Goal: Communication & Community: Answer question/provide support

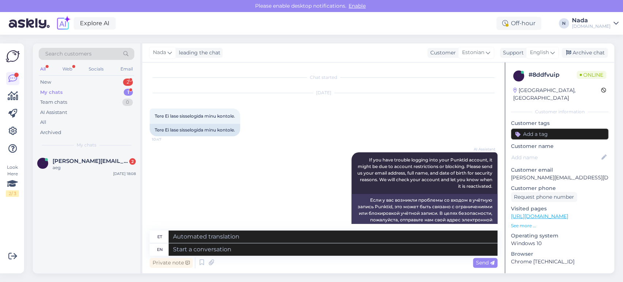
scroll to position [1728, 0]
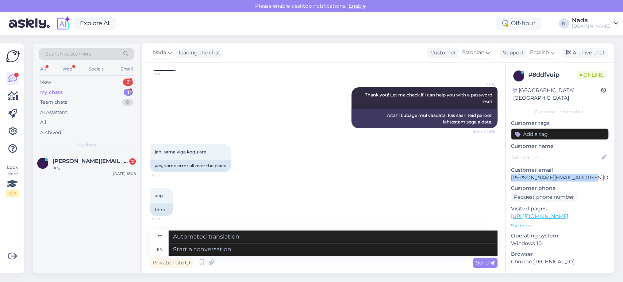
drag, startPoint x: 575, startPoint y: 168, endPoint x: 509, endPoint y: 169, distance: 65.7
click at [509, 169] on div "8 # 8ddfvuip Online [GEOGRAPHIC_DATA], [GEOGRAPHIC_DATA] Customer information C…" at bounding box center [559, 216] width 109 height 308
copy p "[PERSON_NAME][EMAIL_ADDRESS][DOMAIN_NAME]"
click at [246, 247] on textarea at bounding box center [333, 249] width 329 height 12
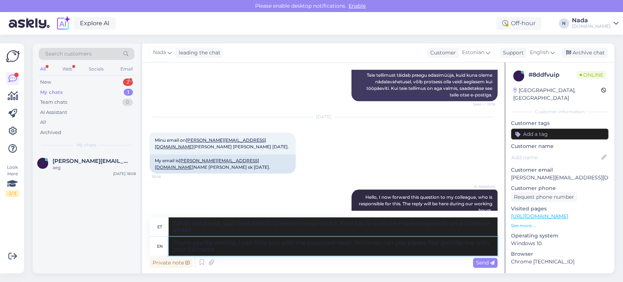
scroll to position [350, 0]
drag, startPoint x: 260, startPoint y: 161, endPoint x: 288, endPoint y: 160, distance: 28.1
click at [288, 160] on div "My email is [PERSON_NAME][EMAIL_ADDRESS][DOMAIN_NAME] NAME [PERSON_NAME] sk [DA…" at bounding box center [223, 164] width 146 height 19
click at [292, 164] on div "My email is [PERSON_NAME][EMAIL_ADDRESS][DOMAIN_NAME] NAME [PERSON_NAME] sk [DA…" at bounding box center [223, 164] width 146 height 19
click at [289, 162] on div "My email is [PERSON_NAME][EMAIL_ADDRESS][DOMAIN_NAME] NAME [PERSON_NAME] sk [DA…" at bounding box center [223, 164] width 146 height 19
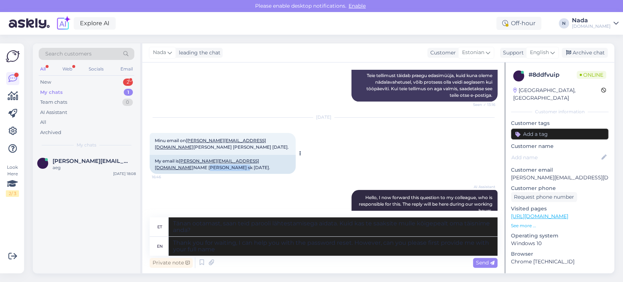
drag, startPoint x: 290, startPoint y: 161, endPoint x: 260, endPoint y: 163, distance: 30.0
click at [260, 163] on div "My email is [PERSON_NAME][EMAIL_ADDRESS][DOMAIN_NAME] NAME [PERSON_NAME] sk [DA…" at bounding box center [223, 164] width 146 height 19
copy div "[PERSON_NAME]"
drag, startPoint x: 217, startPoint y: 249, endPoint x: 354, endPoint y: 243, distance: 136.9
click at [354, 243] on textarea "Thank you for waiting, I can help you with the password reset. However, can you…" at bounding box center [333, 245] width 329 height 19
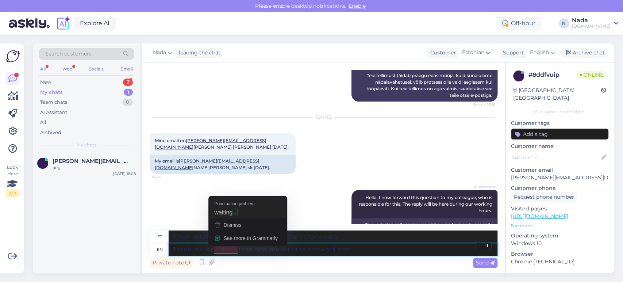
type textarea "Thank you for waiting. I can help you with the password reset."
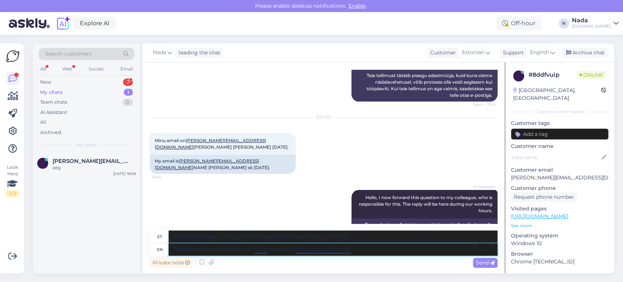
click at [373, 247] on textarea "Thank you for waiting. I can help you with the password reset." at bounding box center [333, 249] width 329 height 12
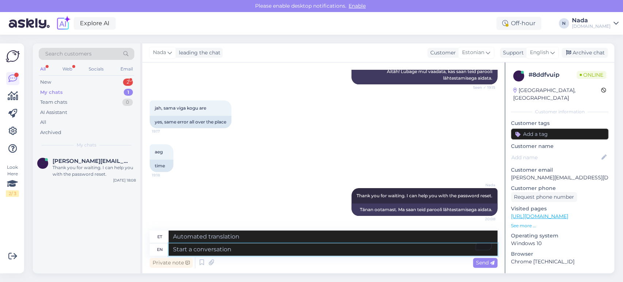
scroll to position [1779, 0]
click at [286, 247] on textarea "To enrich screen reader interactions, please activate Accessibility in Grammarl…" at bounding box center [333, 249] width 329 height 12
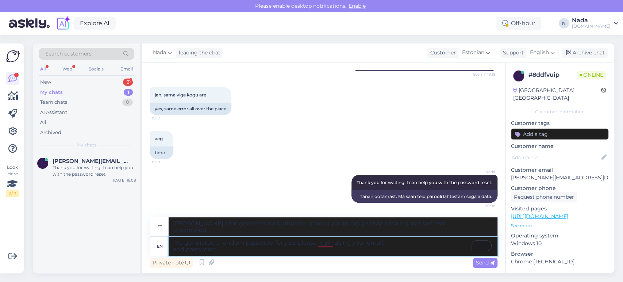
click at [226, 251] on textarea "I've generated a random password for you, please login using your email: and pa…" at bounding box center [333, 245] width 329 height 19
paste textarea "2phYacPy,rxP"
click at [390, 240] on textarea "I've generated a random password for you, please login using your email: and pa…" at bounding box center [333, 245] width 329 height 19
drag, startPoint x: 584, startPoint y: 169, endPoint x: 512, endPoint y: 169, distance: 72.2
click at [512, 174] on p "[PERSON_NAME][EMAIL_ADDRESS][DOMAIN_NAME]" at bounding box center [559, 178] width 97 height 8
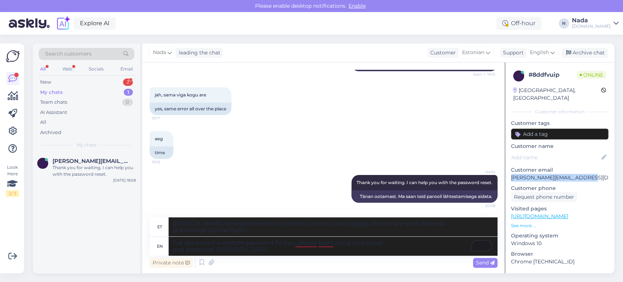
copy p "[PERSON_NAME][EMAIL_ADDRESS][DOMAIN_NAME]"
click at [402, 244] on textarea "I've generated a random password for you, please login using your email: and pa…" at bounding box center [333, 245] width 329 height 19
paste textarea "[PERSON_NAME][EMAIL_ADDRESS][DOMAIN_NAME]"
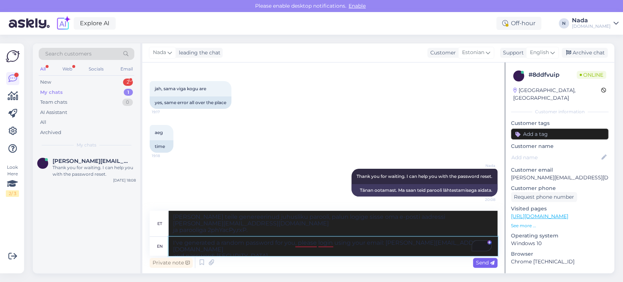
type textarea "I've generated a random password for you, please login using your email: [PERSO…"
click at [479, 262] on span "Send" at bounding box center [485, 262] width 19 height 7
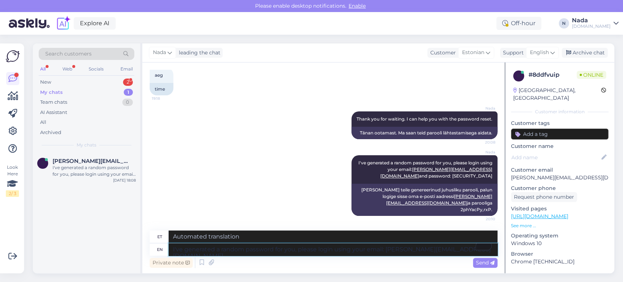
click at [399, 250] on textarea "I've generated a random password for you, please login using your email: [PERSO…" at bounding box center [333, 249] width 329 height 12
type textarea "After you login to your account, please reset your password and create a new pa…"
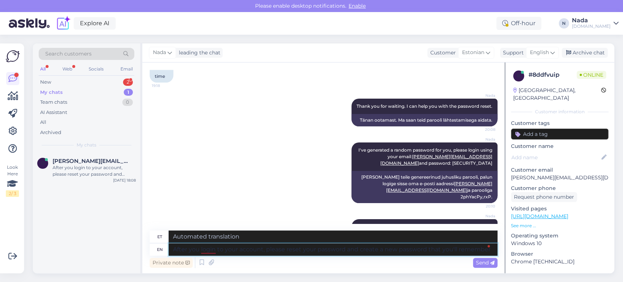
scroll to position [1906, 0]
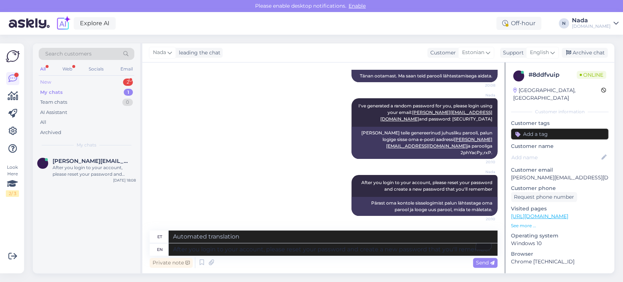
click at [69, 82] on div "New 2" at bounding box center [87, 82] width 96 height 10
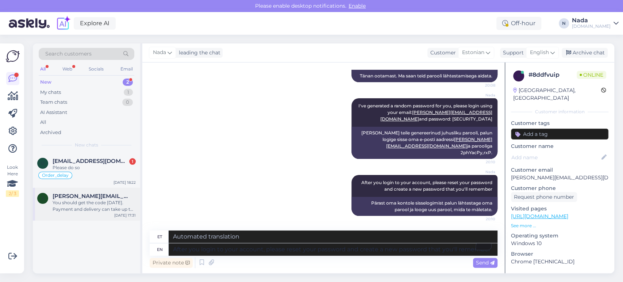
click at [86, 201] on div "You should get the code [DATE]. Payment and delivery can take up to 24 hours, s…" at bounding box center [94, 205] width 83 height 13
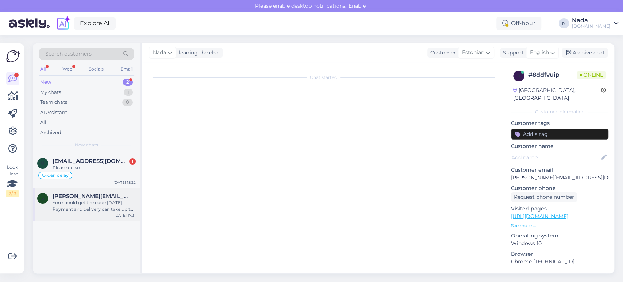
scroll to position [1065, 0]
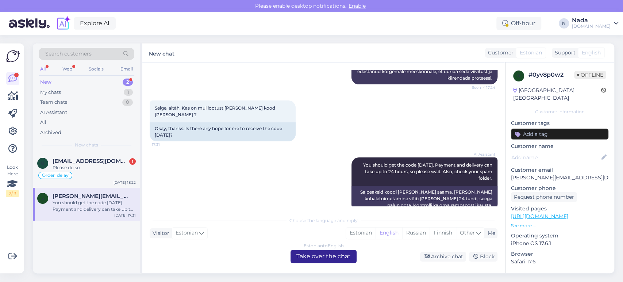
click at [306, 258] on div "Estonian to English Take over the chat" at bounding box center [323, 256] width 66 height 13
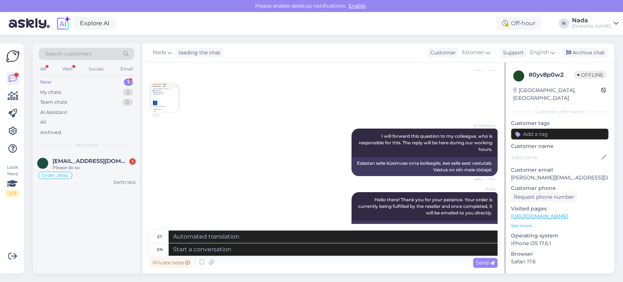
scroll to position [642, 0]
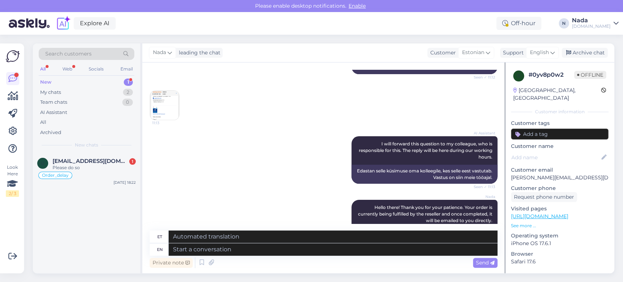
click at [166, 107] on img at bounding box center [164, 104] width 29 height 29
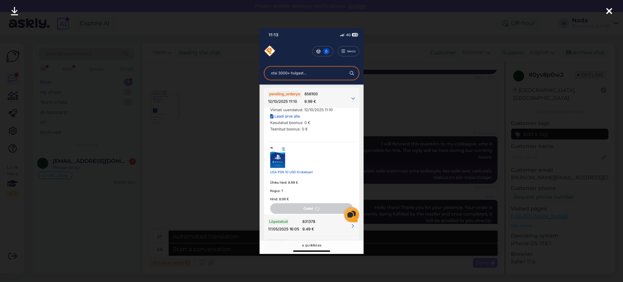
click at [416, 128] on div at bounding box center [311, 141] width 623 height 282
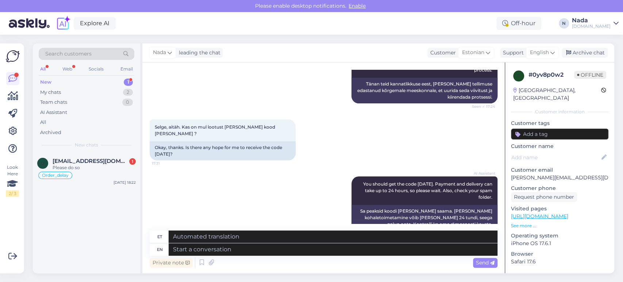
scroll to position [1047, 0]
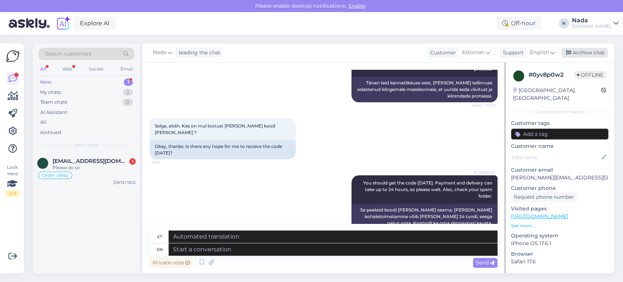
click at [599, 53] on div "Archive chat" at bounding box center [584, 53] width 46 height 10
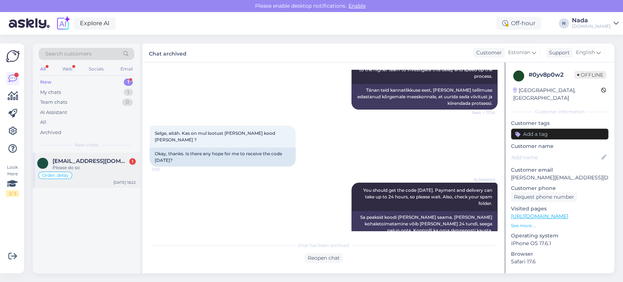
click at [132, 164] on div "Please do so" at bounding box center [94, 167] width 83 height 7
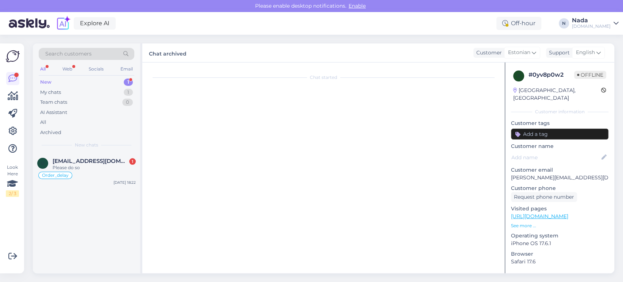
scroll to position [2848, 0]
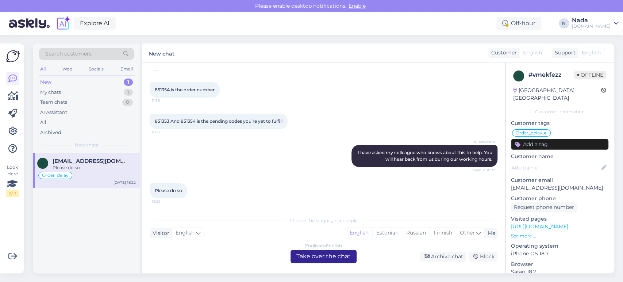
click at [330, 251] on div "English to English Take over the chat" at bounding box center [323, 256] width 66 height 13
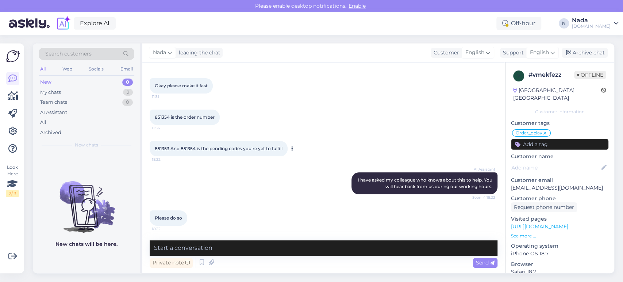
click at [166, 149] on span "851353 And 851354 is the pending codes you’re yet to fulfill" at bounding box center [219, 148] width 128 height 5
copy span "851353"
click at [186, 147] on span "851353 And 851354 is the pending codes you’re yet to fulfill" at bounding box center [219, 148] width 128 height 5
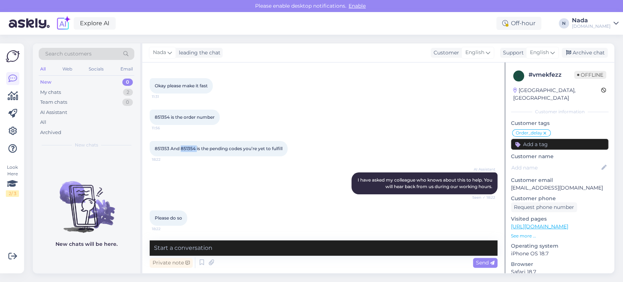
copy span "851354"
click at [344, 248] on textarea at bounding box center [324, 247] width 348 height 15
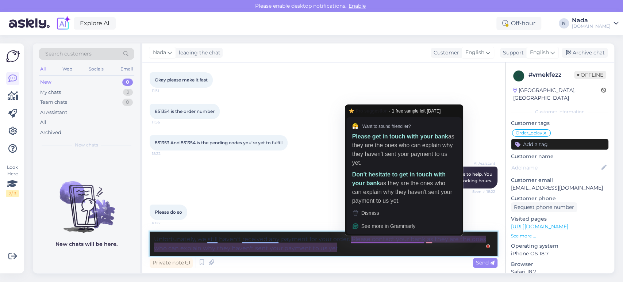
click at [373, 252] on textarea "Unfortunately, we still haven't received any payment for your order. Please con…" at bounding box center [324, 243] width 348 height 24
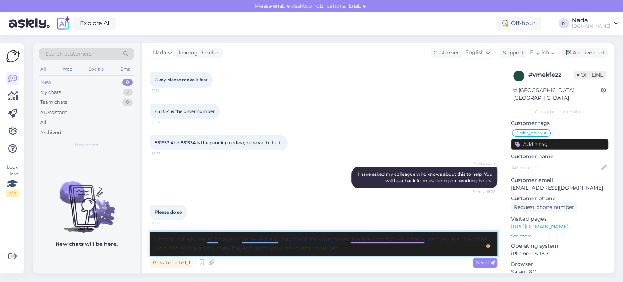
click at [398, 248] on textarea "Unfortunately, we still haven't received any payment for your order. Please con…" at bounding box center [324, 243] width 348 height 24
type textarea "Unfortunately, we still haven't received any payment for your order. Please con…"
click at [483, 260] on span "Send" at bounding box center [485, 262] width 19 height 7
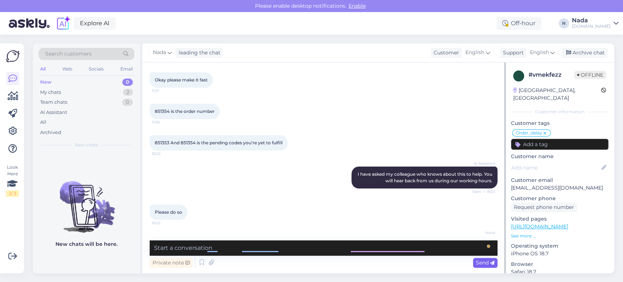
scroll to position [2865, 0]
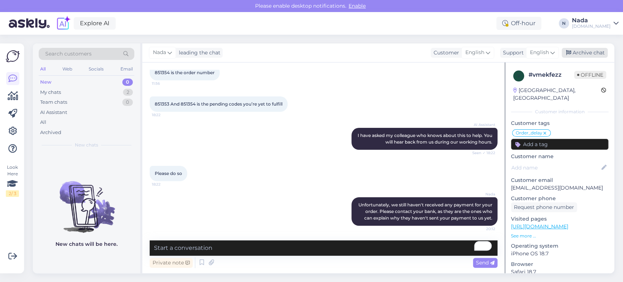
click at [590, 51] on div "Archive chat" at bounding box center [584, 53] width 46 height 10
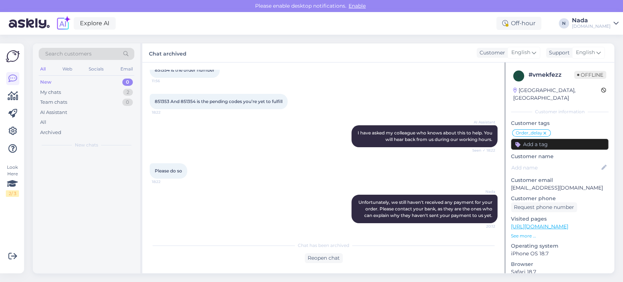
scroll to position [2867, 0]
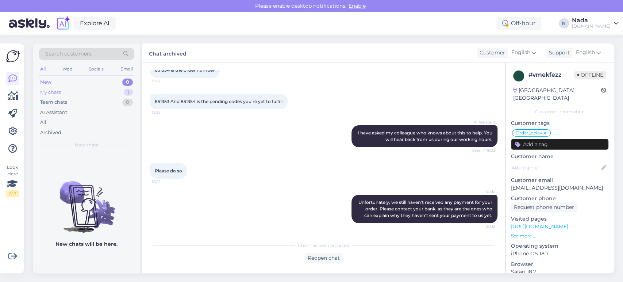
click at [77, 90] on div "My chats 1" at bounding box center [87, 92] width 96 height 10
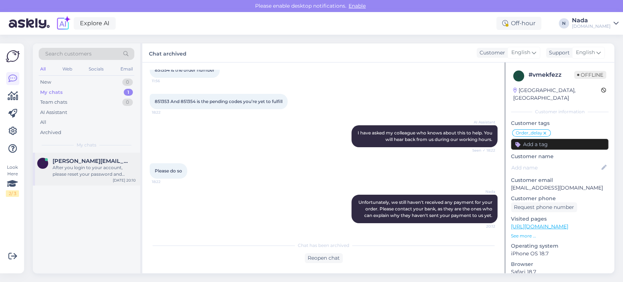
drag, startPoint x: 98, startPoint y: 163, endPoint x: 105, endPoint y: 164, distance: 7.4
click at [97, 163] on span "[PERSON_NAME][EMAIL_ADDRESS][DOMAIN_NAME]" at bounding box center [91, 161] width 76 height 7
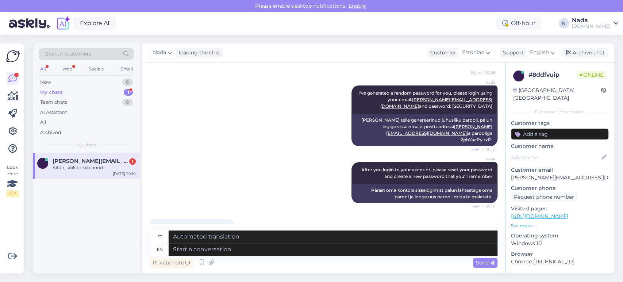
scroll to position [1949, 0]
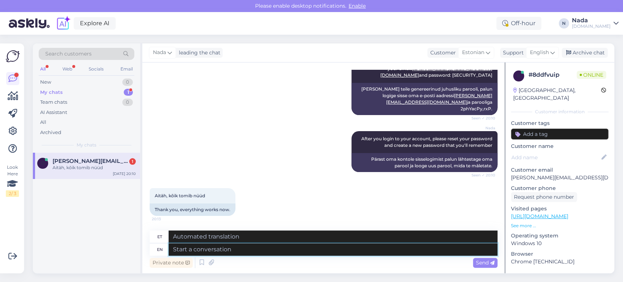
click at [320, 248] on textarea at bounding box center [333, 249] width 329 height 12
type textarea "That's gr"
type textarea "See on"
type textarea "That's great t"
type textarea "See on suurepärane"
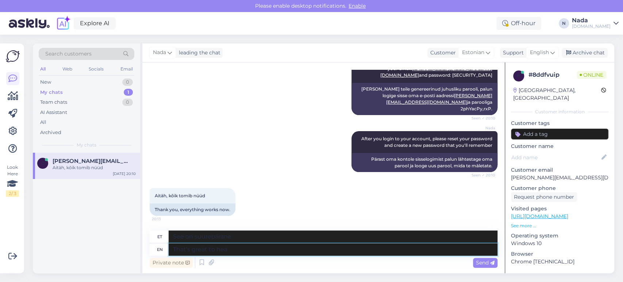
type textarea "That's great to hear"
type textarea "[PERSON_NAME]"
type textarea "That's great to hear!"
type textarea "[PERSON_NAME]!"
type textarea "That's great to hear! Please le"
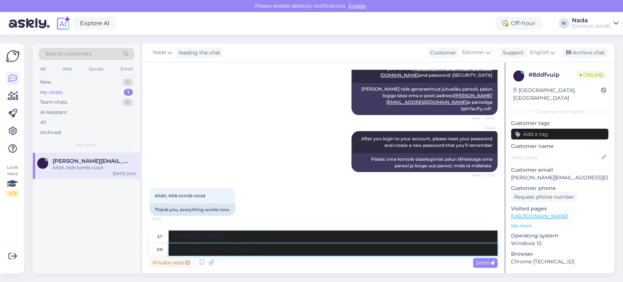
type textarea "[PERSON_NAME]! [GEOGRAPHIC_DATA]"
type textarea "That's great to hear! Please let me"
type textarea "[PERSON_NAME]! [PERSON_NAME] andke teada"
type textarea "That's great to hear! Please let me kn"
type textarea "[PERSON_NAME]! [PERSON_NAME] andke mulle teada."
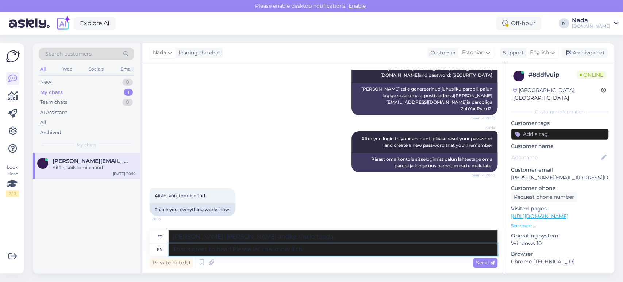
type textarea "That's great to hear! Please let me know if the"
type textarea "[PERSON_NAME]! [PERSON_NAME] andke teada, kui"
type textarea "That's great to hear! Please let me know if there's an"
type textarea "[PERSON_NAME]! [PERSON_NAME] andke teada, kui on."
type textarea "That's great to hear! Please let me know if there's anything el"
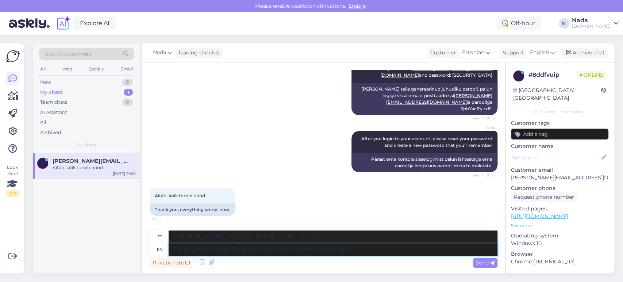
type textarea "[PERSON_NAME]! [PERSON_NAME] andke teada, kui midagi on."
type textarea "That's great to hear! Please let me know if there's anything else I c"
type textarea "[PERSON_NAME]! [PERSON_NAME] andke teada, kui on veel midagi."
type textarea "That's great to hear! Please let me know if there's anything else I ca"
type textarea "[PERSON_NAME]! [PERSON_NAME] andke teada, kui on veel midagi, mis mulle meeldib."
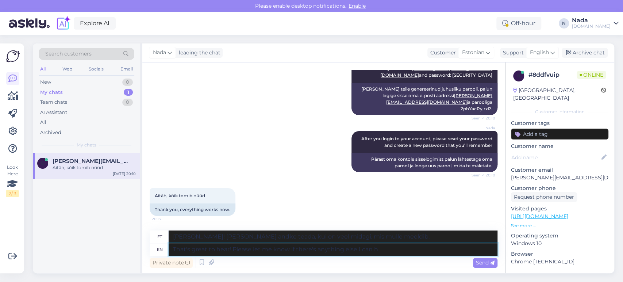
type textarea "That's great to hear! Please let me know if there's anything else I can he"
type textarea "[PERSON_NAME]! [PERSON_NAME] andke teada, kui on veel midagi, mida saaksin aida…"
type textarea "That's great to hear! Please let me know if there's anything else I can help"
type textarea "[PERSON_NAME]! [PERSON_NAME] andke teada, kui on veel midagi, mida saan aidata."
type textarea "That's great to hear! Please let me know if there's anything else I can help yo…"
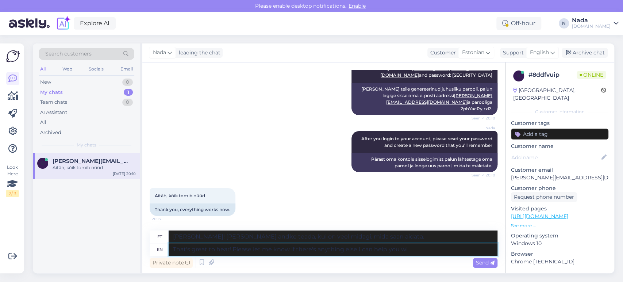
type textarea "[PERSON_NAME]! [PERSON_NAME] andke teada, kui on veel midagi, millega saan teid…"
type textarea "That's great to hear! Please let me know if there's anything else I can help yo…"
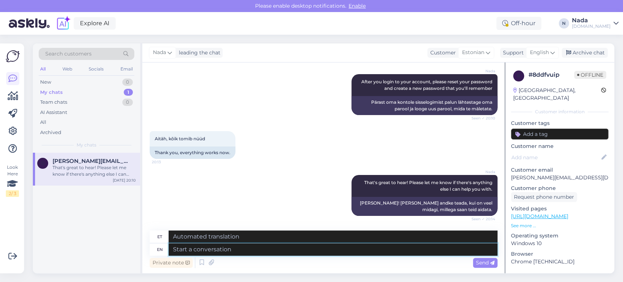
scroll to position [2006, 0]
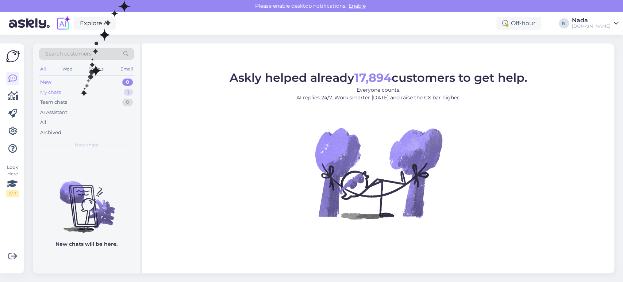
click at [80, 89] on div "My chats 1" at bounding box center [87, 92] width 96 height 10
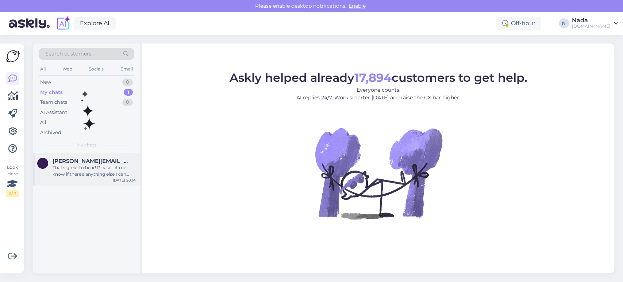
click at [91, 166] on div "That's great to hear! Please let me know if there's anything else I can help yo…" at bounding box center [94, 170] width 83 height 13
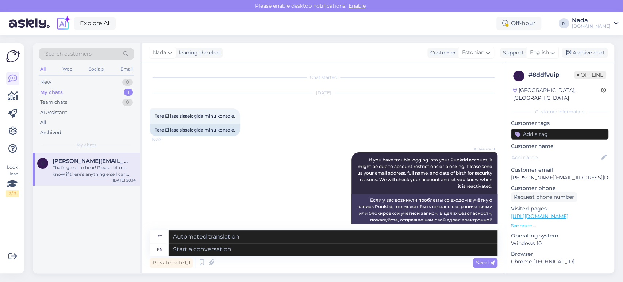
scroll to position [2006, 0]
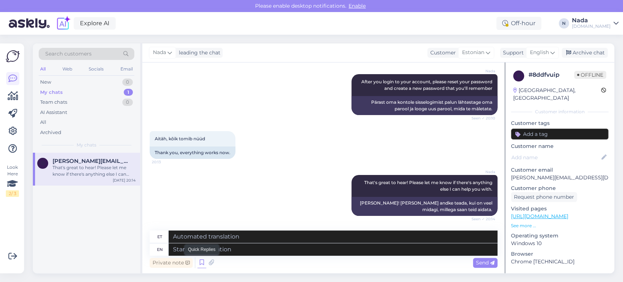
click at [199, 260] on icon at bounding box center [201, 262] width 9 height 11
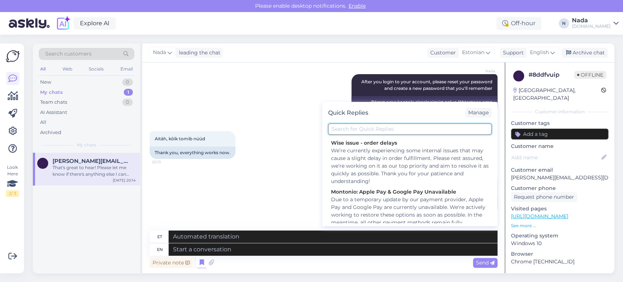
click at [359, 128] on input "text" at bounding box center [409, 128] width 163 height 11
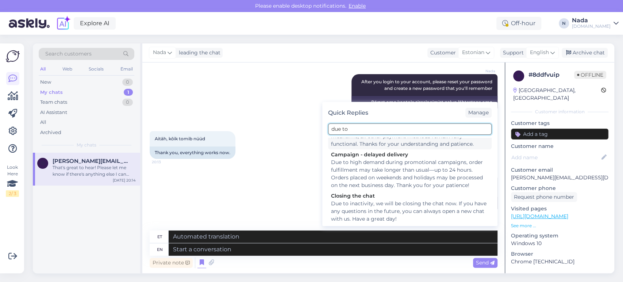
scroll to position [38, 0]
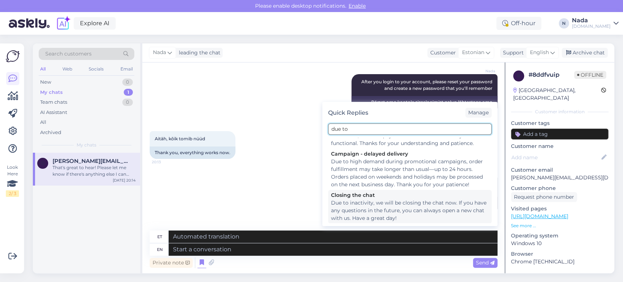
type input "due to"
click at [372, 207] on div "Due to inactivity, we will be closing the chat now. If you have any questions i…" at bounding box center [410, 210] width 158 height 23
type textarea "Mitteaktiivsuse tõttu sulgeme vestluse nüüd. Kui teil on tulevikus küsimusi, võ…"
type textarea "Due to inactivity, we will be closing the chat now. If you have any questions i…"
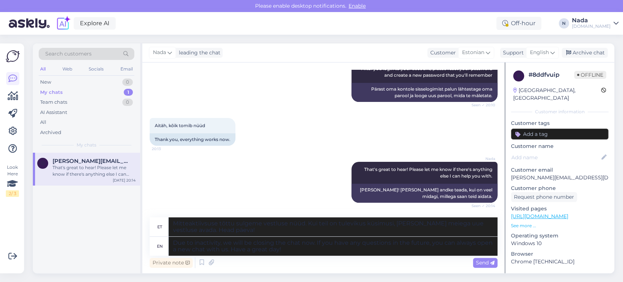
click at [489, 265] on span "Send" at bounding box center [485, 262] width 19 height 7
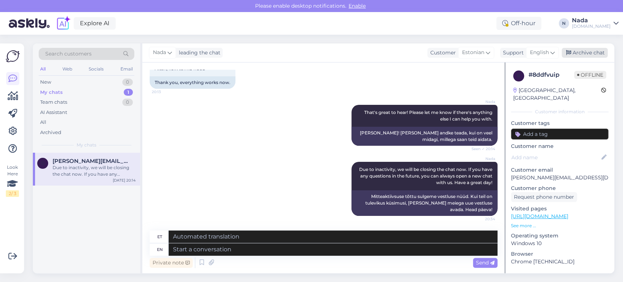
click at [595, 55] on div "Archive chat" at bounding box center [584, 53] width 46 height 10
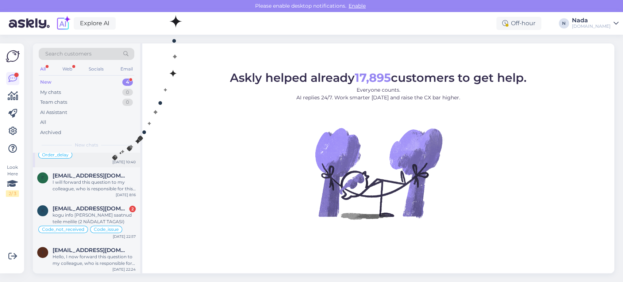
scroll to position [28, 0]
click at [99, 244] on div "i [EMAIL_ADDRESS][DOMAIN_NAME] Hello, I now forward this question to my colleag…" at bounding box center [86, 257] width 107 height 33
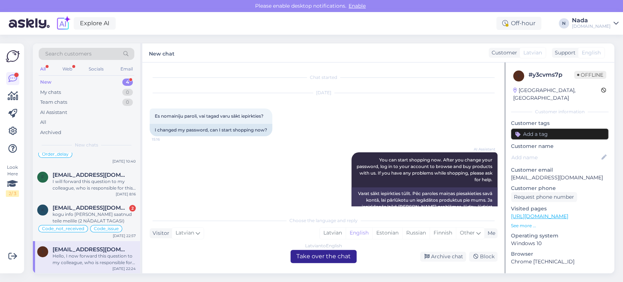
scroll to position [2913, 0]
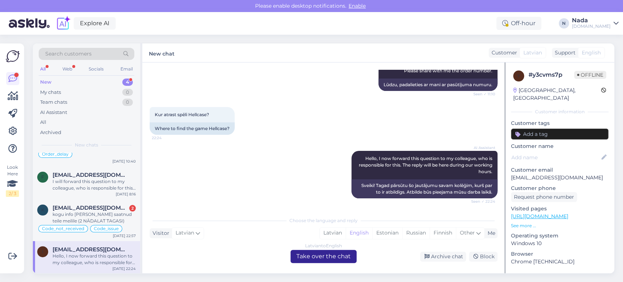
click at [335, 258] on div "Latvian to English Take over the chat" at bounding box center [323, 256] width 66 height 13
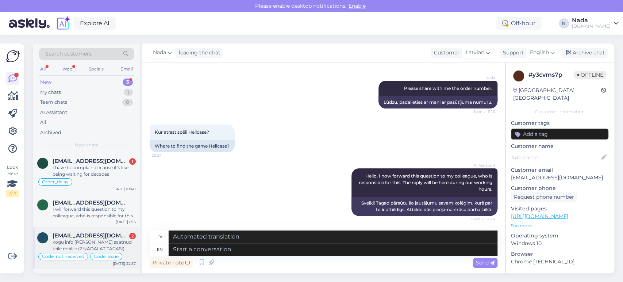
click at [119, 239] on div "kogu info olen ka saatnud teile meilile (2 NÄDALAT TAGASI)" at bounding box center [94, 245] width 83 height 13
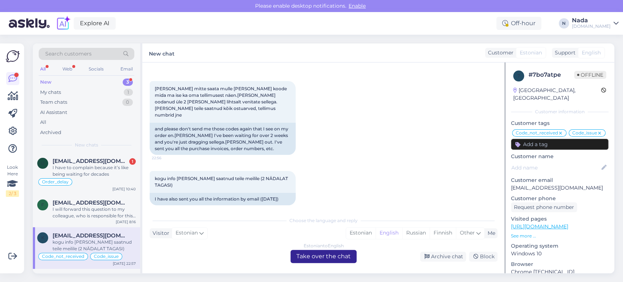
click at [308, 254] on div "Estonian to English Take over the chat" at bounding box center [323, 256] width 66 height 13
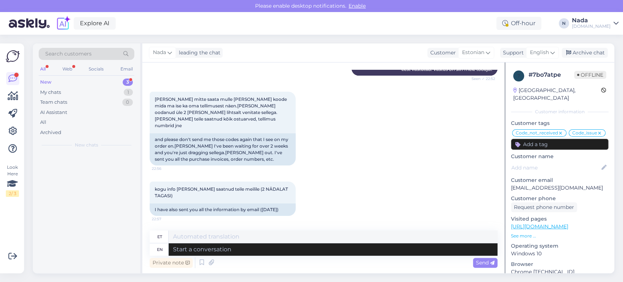
scroll to position [2768, 0]
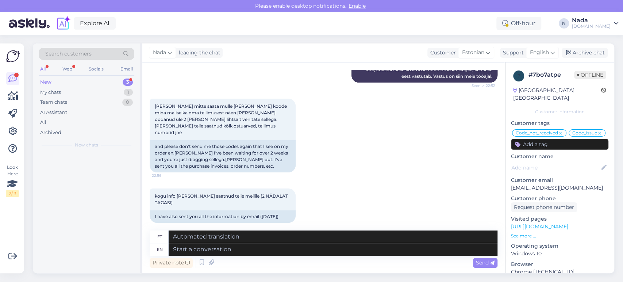
click at [57, 79] on div "New 3" at bounding box center [87, 82] width 96 height 10
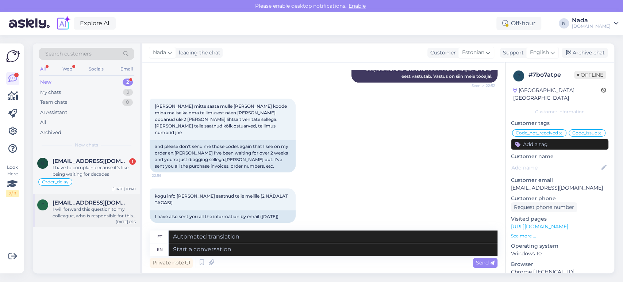
click at [75, 204] on span "femzyijoba4@gmail.com" at bounding box center [91, 202] width 76 height 7
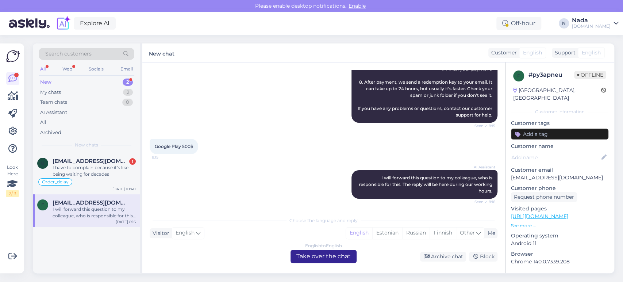
drag, startPoint x: 311, startPoint y: 256, endPoint x: 300, endPoint y: 256, distance: 11.3
click at [312, 256] on div "English to English Take over the chat" at bounding box center [323, 256] width 66 height 13
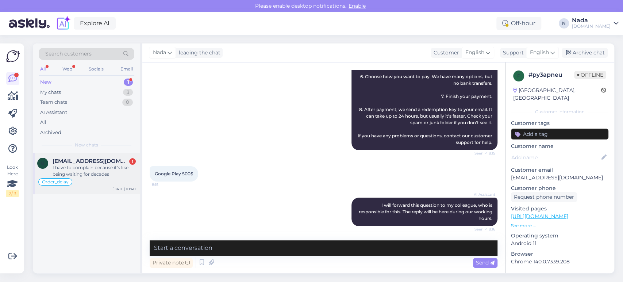
click at [106, 180] on div "Order_delay" at bounding box center [86, 181] width 99 height 9
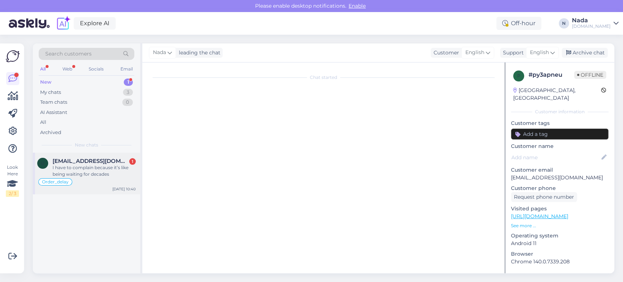
scroll to position [0, 0]
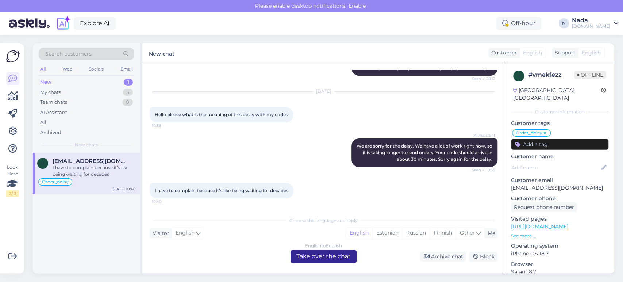
click at [301, 262] on div "English to English Take over the chat" at bounding box center [323, 256] width 66 height 13
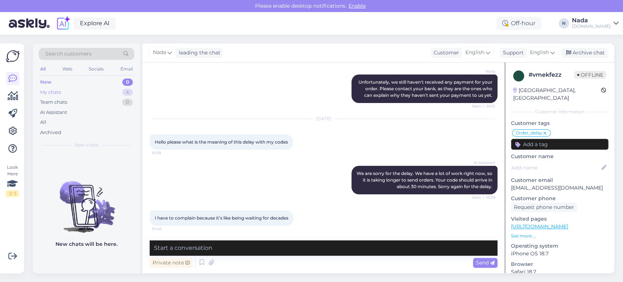
click at [67, 95] on div "My chats 4" at bounding box center [87, 92] width 96 height 10
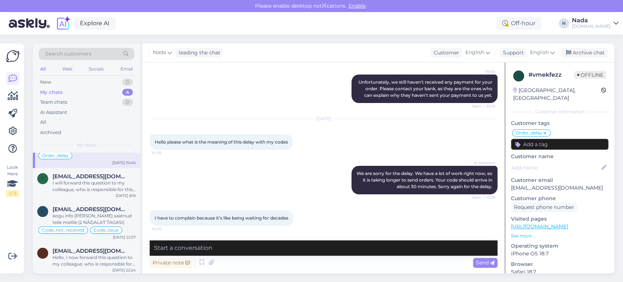
scroll to position [28, 0]
click at [100, 254] on div "Hello, I now forward this question to my colleague, who is responsible for this…" at bounding box center [94, 258] width 83 height 13
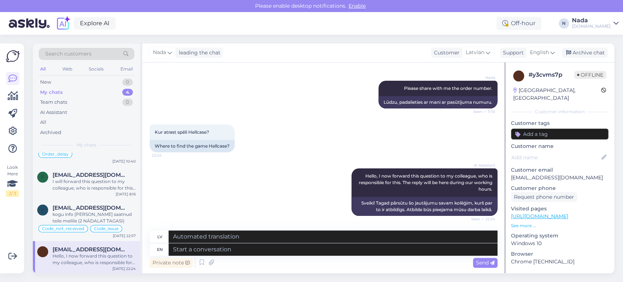
scroll to position [2895, 0]
click at [301, 251] on textarea at bounding box center [333, 249] width 329 height 12
type textarea "i"
type textarea "I'm so"
type textarea "Es esmu"
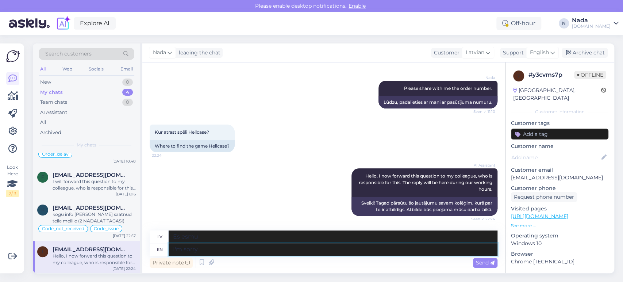
type textarea "I'm sorry i"
type textarea "Man žēl"
type textarea "I'm sorry i"
type textarea "Man žēl, es"
type textarea "I'm sorry i don't und"
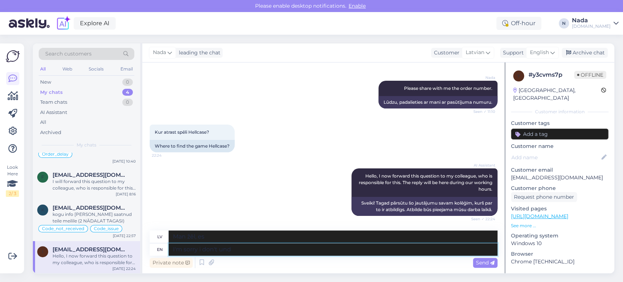
type textarea "Piedod, es to nedaru"
type textarea "I'm sorry i don't understand y"
type textarea "Piedod, es nesaprotu"
type textarea "I'm sorry i don't understand your q"
type textarea "Piedod, es nesaprotu tavu"
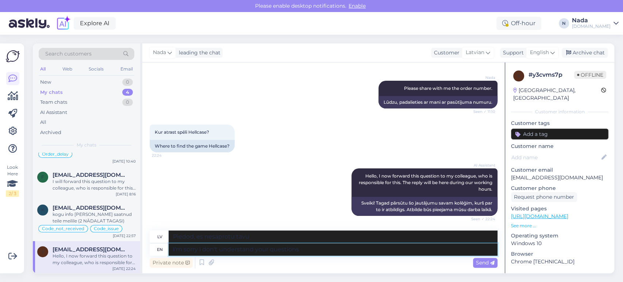
type textarea "I'm sorry i don't understand your question"
type textarea "Piedod, es nesaprotu tavus jautājumus"
type textarea "I'm sorry i don't understand your question."
type textarea "Piedod, es nesapratu tavu jautājumu."
type textarea "I'm sorry i don't understand your question. If you"
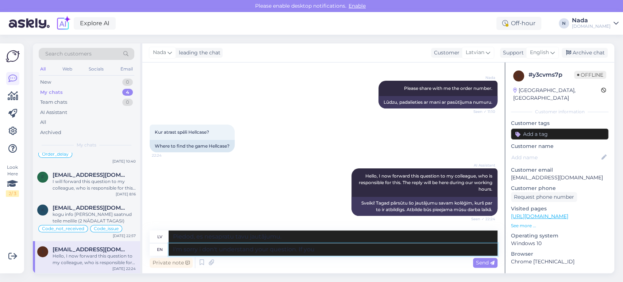
type textarea "Atvainojiet, es nesapratu jūsu jautājumu. Ja"
type textarea "I'm sorry i don't understand your question. If you"
type textarea "Atvainojiet, es nesapratu jūsu jautājumu. Ja jūs"
type textarea "I'm sorry i don't understand your question. If you placed an"
type textarea "Atvainojiet, es nesapratu jūsu jautājumu. Ja jūs ievietojāt"
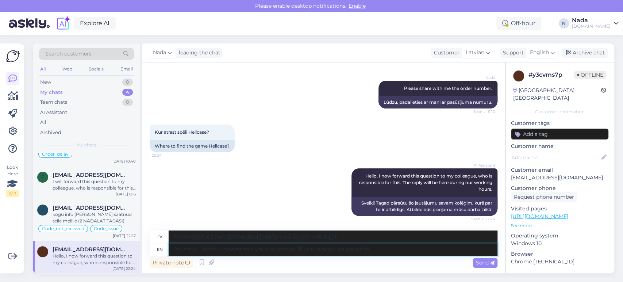
type textarea "I'm sorry i don't understand your question. If you placed an order the"
type textarea "Atvainojiet, es nesapratu jūsu jautājumu. Ja veicāt pasūtījumu"
type textarea "I'm sorry i don't understand your question. If you placed an order then p"
type textarea "Atvainojiet, es nesapratu jūsu jautājumu. Ja veicāt pasūtījumu, tad"
type textarea "I'm sorry i don't understand your question. If you placed an order then please …"
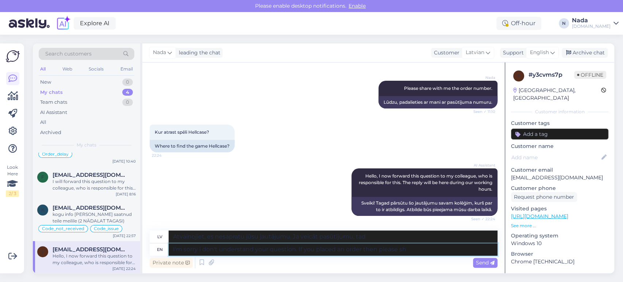
type textarea "Atvainojiet, es nesapratu jūsu jautājumu. Ja veicāt pasūtījumu, lūdzu,"
type textarea "I'm sorry i don't understand your question. If you placed an order then please …"
type textarea "Atvainojiet, es nesapratu jūsu jautājumu. Ja veicāt pasūtījumu, lūdzu, padaliet…"
type textarea "I'm sorry i don't understand your question. If you placed an order then please …"
type textarea "Atvainojiet, es nesapratu jūsu jautājumu. Ja veicāt pasūtījumu, lūdzu, dalietie…"
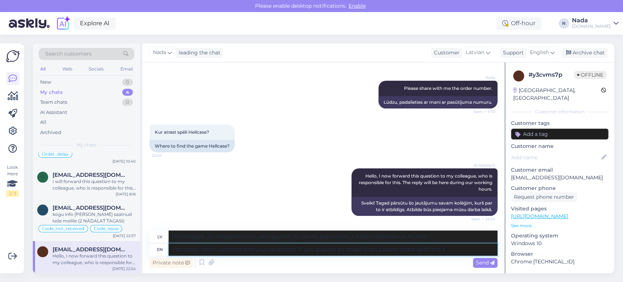
type textarea "I'm sorry i don't understand your question. If you placed an order then please …"
type textarea "Atvainojiet, es nesapratu jūsu jautājumu. Ja veicāt pasūtījumu, lūdzu, dalietie…"
type textarea "I'm sorry i don't understand your question. If you placed an order then please …"
type textarea "Atvainojiet, es nesapratu jūsu jautājumu. Ja veicāt pasūtījumu, lūdzu, dalietie…"
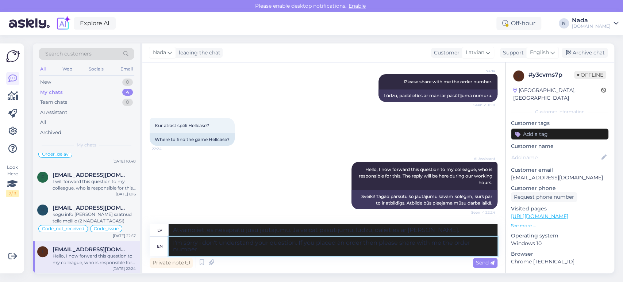
type textarea "I'm sorry i don't understand your question. If you placed an order then please …"
type textarea "Atvainojiet, es nesapratu jūsu jautājumu. Ja veicāt pasūtījumu, lūdzu, norādiet…"
type textarea "I'm sorry i don't understand your question. If you placed an order then please …"
type textarea "Atvainojiet, es nesapratu jūsu jautājumu. Ja veicāt pasūtījumu, lūdzu, norādiet…"
type textarea "I'm sorry i don't understand your question. If you placed an order then please …"
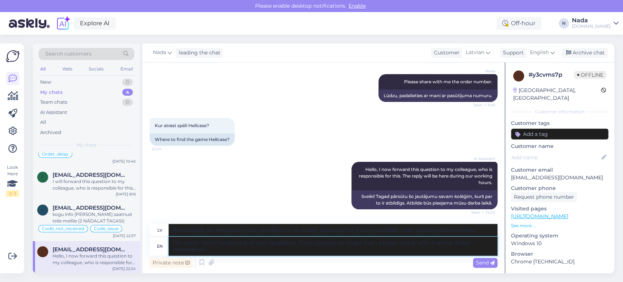
type textarea "Atvainojiet, es nesapratu jūsu jautājumu. Ja veicāt pasūtījumu, lūdzu, norādiet…"
type textarea "I'm sorry i don't understand your question. If you placed an order then please …"
type textarea "Atvainojiet, es nesapratu jūsu jautājumu. Ja veicāt pasūtījumu, lūdzu, norādiet…"
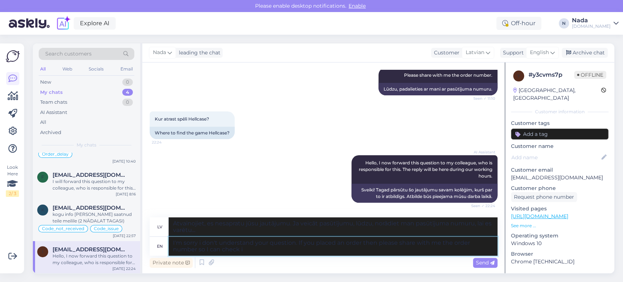
type textarea "I'm sorry i don't understand your question. If you placed an order then please …"
type textarea "Atvainojiet, es nesapratu jūsu jautājumu. Ja veicāt pasūtījumu, lūdzu, norādiet…"
type textarea "I'm sorry i don't understand your question. If you placed an order then please …"
type textarea "Atvainojiet, es nesapratu jūsu jautājumu. Ja veicāt pasūtījumu, lūdzu, norādiet…"
type textarea "I'm sorry i don't understand your question. If you placed an order then please …"
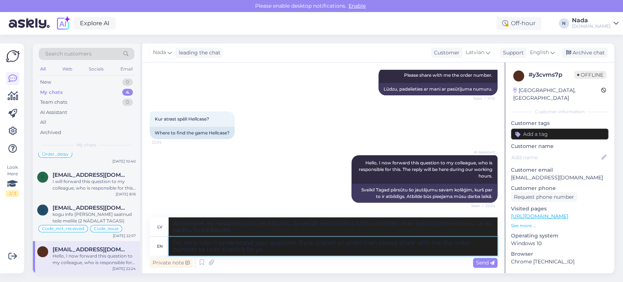
type textarea "Atvainojiet, es nesapratu jūsu jautājumu. Ja veicāt pasūtījumu, lūdzu, norādiet…"
type textarea "I'm sorry i don't understand your question. If you placed an order then please …"
type textarea "Atvainojiet, es nesapratu jūsu jautājumu. Ja veicāt pasūtījumu, lūdzu, norādiet…"
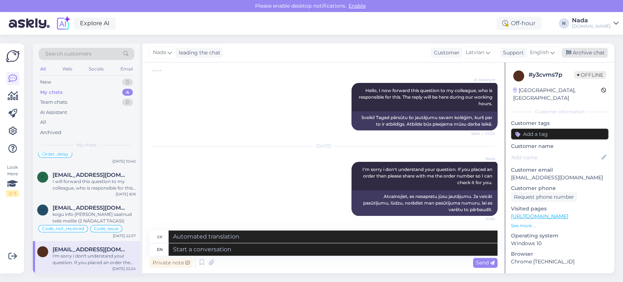
click at [566, 54] on icon at bounding box center [568, 52] width 5 height 5
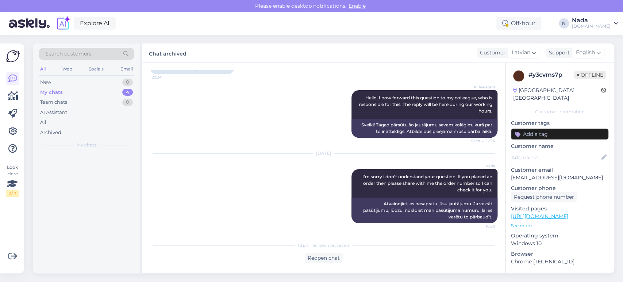
scroll to position [2973, 0]
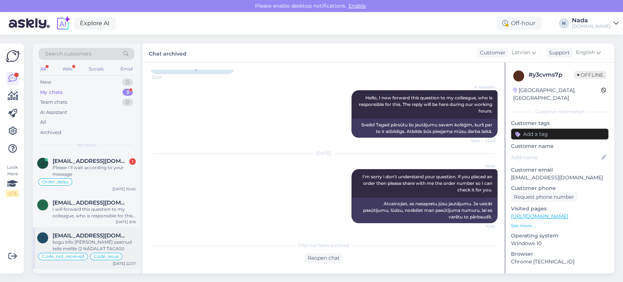
click at [81, 237] on span "kallekenk1@outlook.com" at bounding box center [91, 235] width 76 height 7
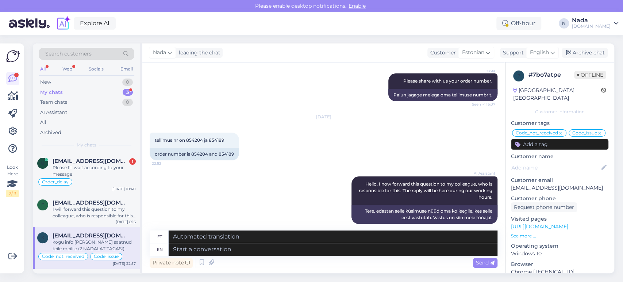
scroll to position [2606, 0]
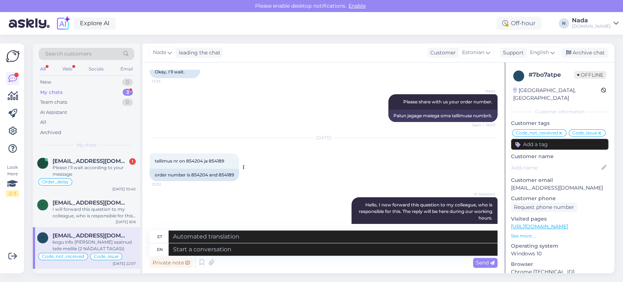
click at [200, 172] on div "order number is 854204 and 854189" at bounding box center [194, 175] width 89 height 12
copy div "854204"
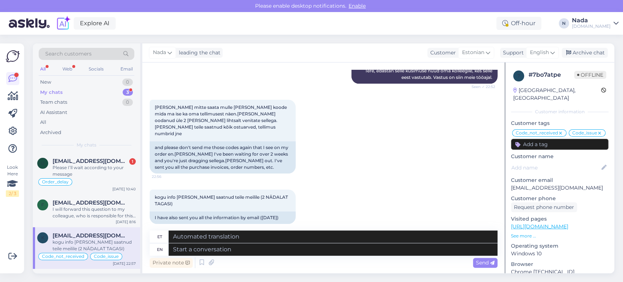
scroll to position [2768, 0]
click at [302, 250] on textarea at bounding box center [333, 249] width 329 height 12
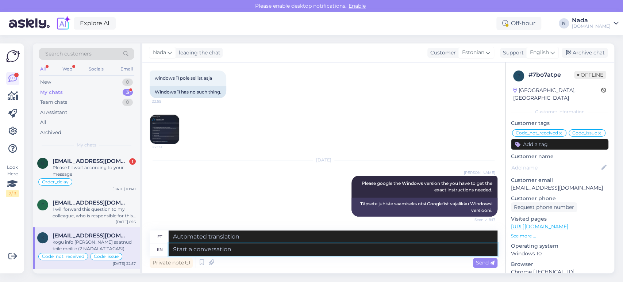
scroll to position [1755, 0]
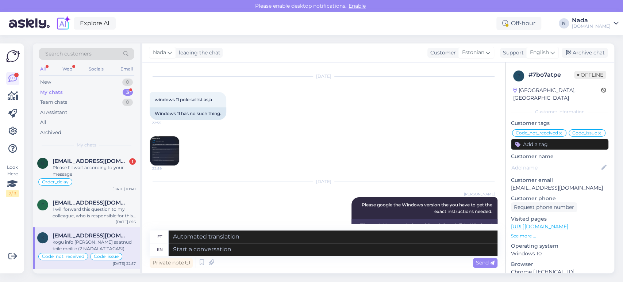
click at [169, 157] on img at bounding box center [164, 150] width 29 height 29
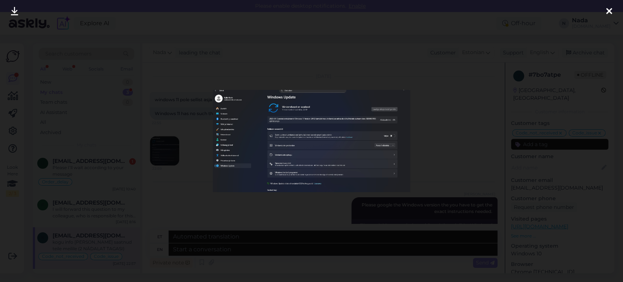
click at [432, 122] on div at bounding box center [311, 141] width 623 height 282
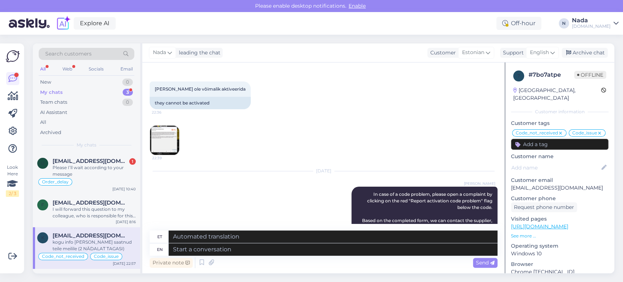
scroll to position [1228, 0]
click at [169, 143] on img at bounding box center [164, 141] width 29 height 29
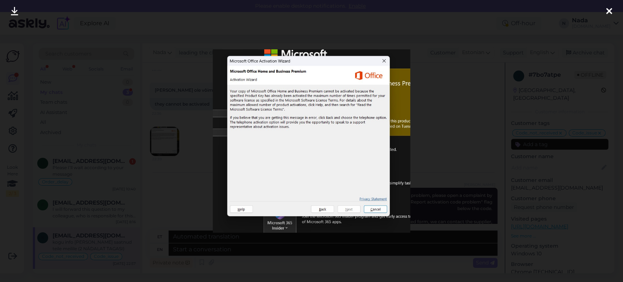
click at [169, 143] on div at bounding box center [311, 141] width 623 height 282
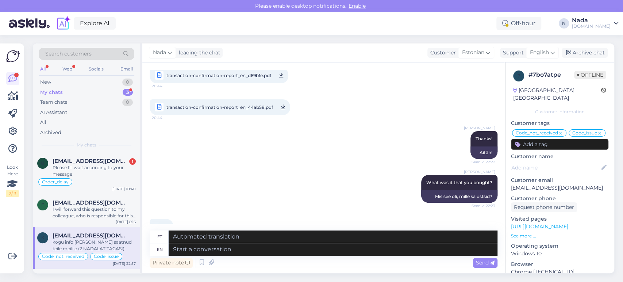
scroll to position [2768, 0]
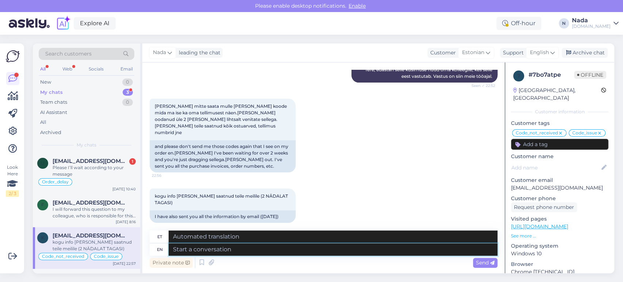
click at [412, 246] on textarea at bounding box center [333, 249] width 329 height 12
type textarea "Please s"
type textarea "Palun"
type textarea "Please shre wi"
type textarea "Palun kriimusta"
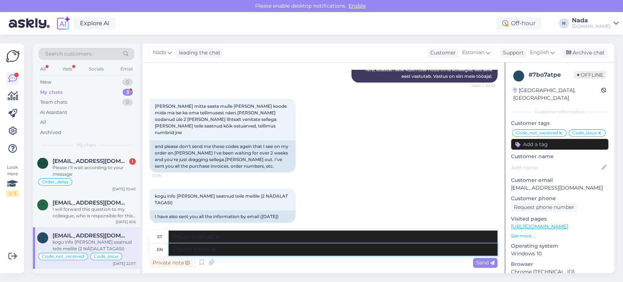
type textarea "Please share wi"
type textarea "Palun jaga"
type textarea "Please share with me"
type textarea "Palun jagage"
type textarea "Please share with me you"
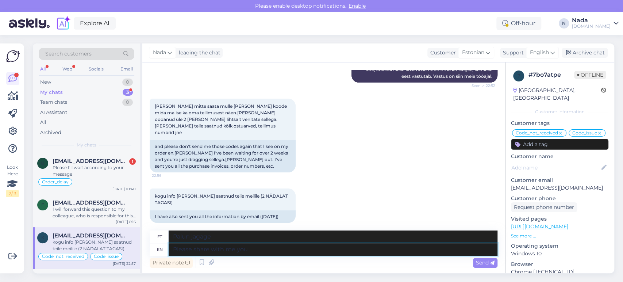
type textarea "Palun jaga minuga"
type textarea "Please share with me your com"
type textarea "Palun jaga minuga oma"
type textarea "Please share with me your complaint ti"
type textarea "Palun jagage minuga oma kaebust"
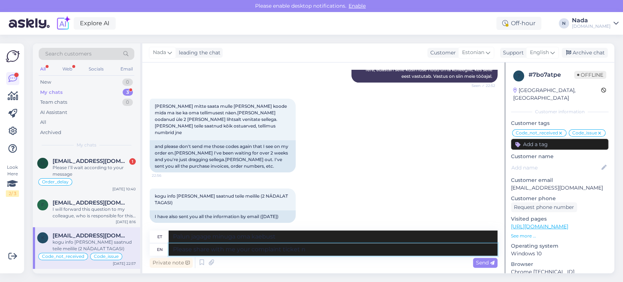
type textarea "Please share with me your complaint ticket nu"
type textarea "Palun jaga minuga oma kaebuse piletit"
type textarea "Please share with me your complaint ticket number"
type textarea "Palun jagage minuga oma kaebuse pileti numbrit"
type textarea "Please share with me your complaint ticket number."
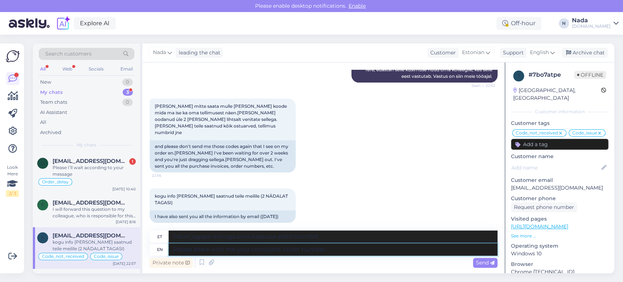
type textarea "Palun jagage minuga oma kaebuse pileti numbrit."
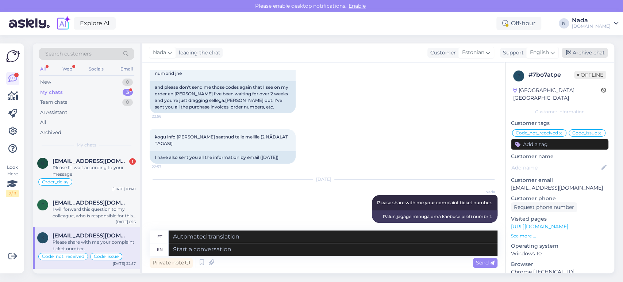
click at [583, 55] on div "Archive chat" at bounding box center [584, 53] width 46 height 10
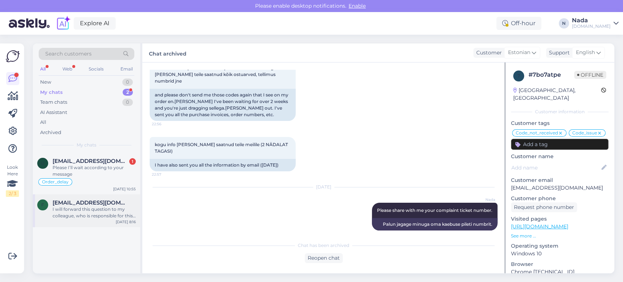
click at [119, 204] on span "femzyijoba4@gmail.com" at bounding box center [91, 202] width 76 height 7
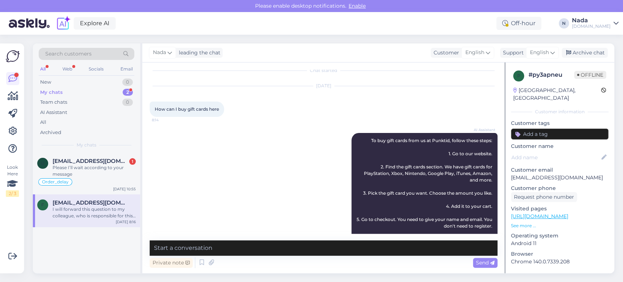
scroll to position [0, 0]
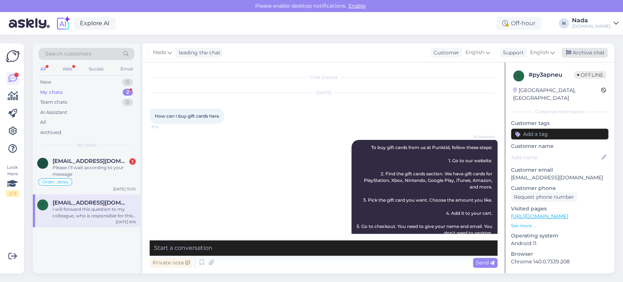
click at [590, 57] on div "Archive chat" at bounding box center [584, 53] width 46 height 10
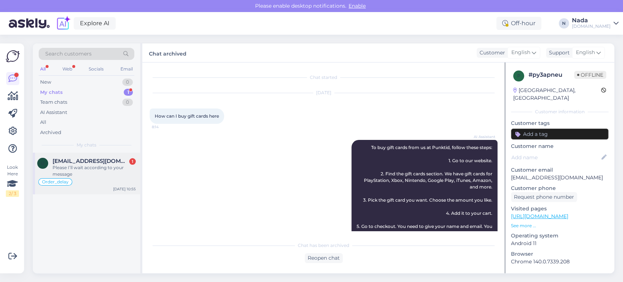
click at [109, 165] on div "Please I’ll wait according to your message" at bounding box center [94, 170] width 83 height 13
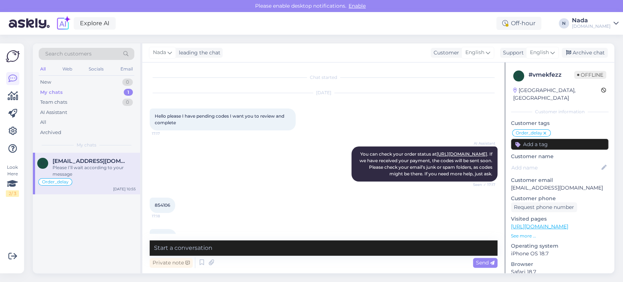
scroll to position [3025, 0]
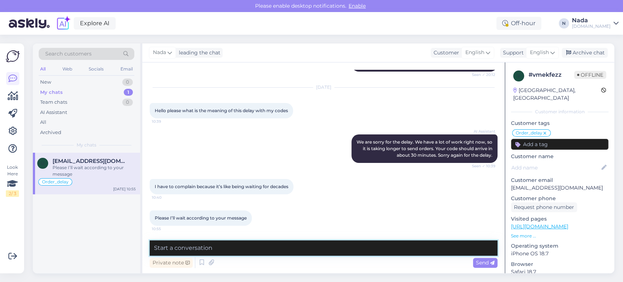
click at [258, 252] on textarea at bounding box center [324, 247] width 348 height 15
paste textarea "Please share with us your order number if you still haven't received it."
type textarea "Please share with us your order number if you still haven't received it."
click at [479, 265] on span "Send" at bounding box center [485, 262] width 19 height 7
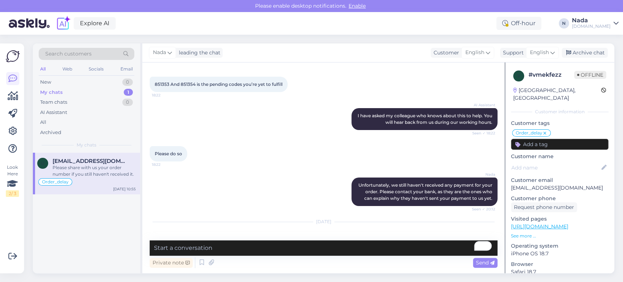
scroll to position [2860, 0]
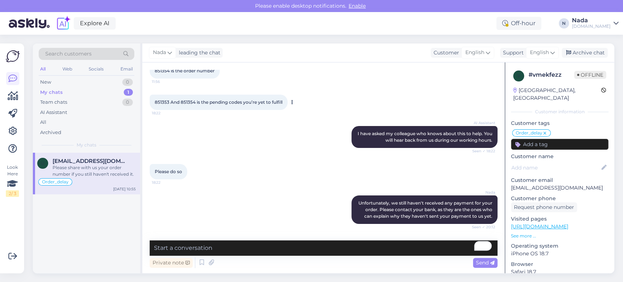
click at [158, 105] on span "851353 And 851354 is the pending codes you’re yet to fulfill" at bounding box center [219, 101] width 128 height 5
copy span "851353"
click at [190, 105] on span "851353 And 851354 is the pending codes you’re yet to fulfill" at bounding box center [219, 101] width 128 height 5
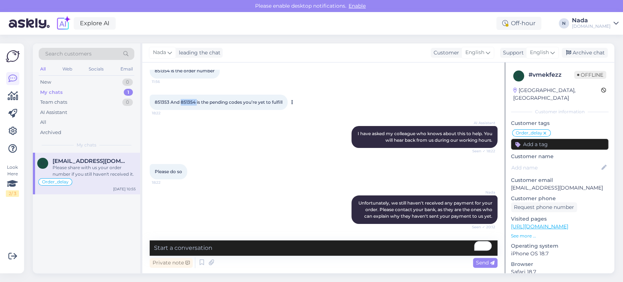
copy span "851354"
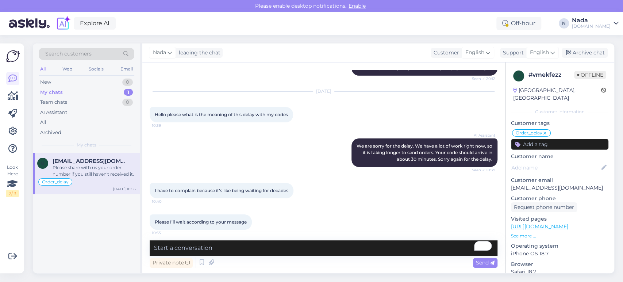
scroll to position [3023, 0]
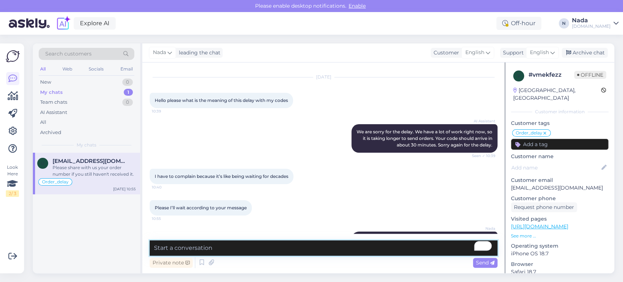
click at [312, 250] on textarea "To enrich screen reader interactions, please activate Accessibility in Grammarl…" at bounding box center [324, 247] width 348 height 15
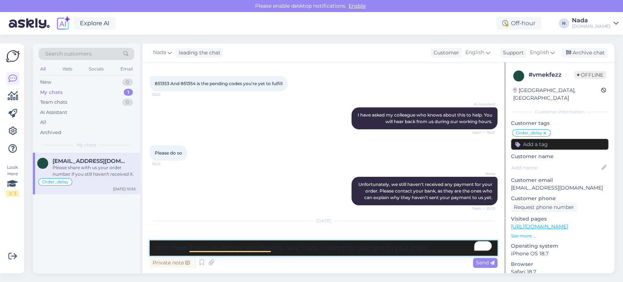
scroll to position [2860, 0]
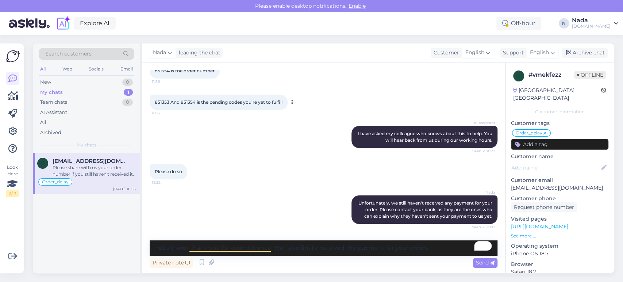
click at [165, 105] on span "851353 And 851354 is the pending codes you’re yet to fulfill" at bounding box center [219, 101] width 128 height 5
copy span "851353"
click at [441, 250] on textarea "Hello there! Thank you for your patience. We have finally received the payment …" at bounding box center [324, 247] width 348 height 15
paste textarea "851353"
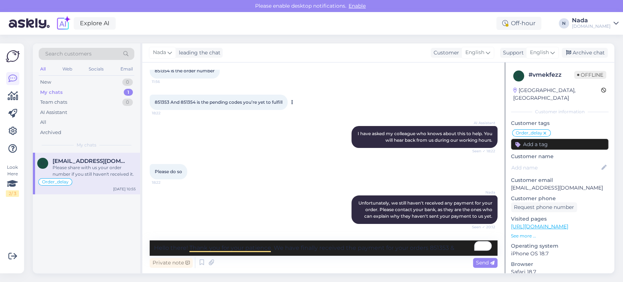
click at [185, 105] on span "851353 And 851354 is the pending codes you’re yet to fulfill" at bounding box center [219, 101] width 128 height 5
copy span "851354"
click at [459, 249] on textarea "Hello there! Thank you for your patience. We have finally received the payment …" at bounding box center [324, 247] width 348 height 15
paste textarea "851354"
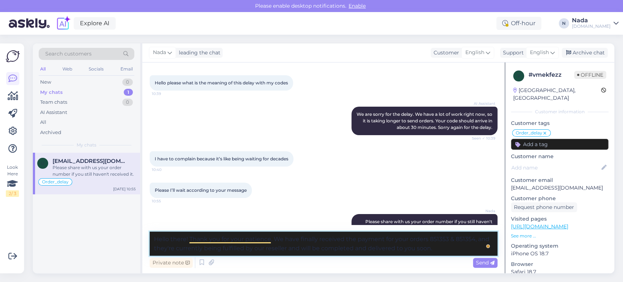
scroll to position [3072, 0]
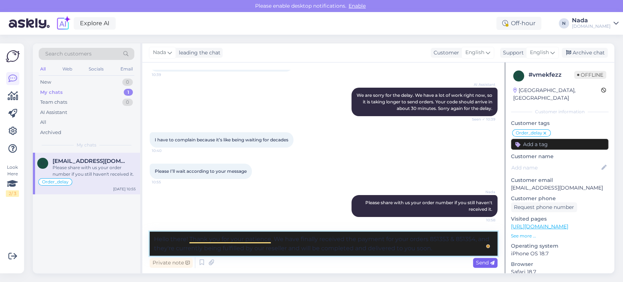
type textarea "Hello there! Thank you for your patience. We have finally received the payment …"
click at [480, 260] on span "Send" at bounding box center [485, 262] width 19 height 7
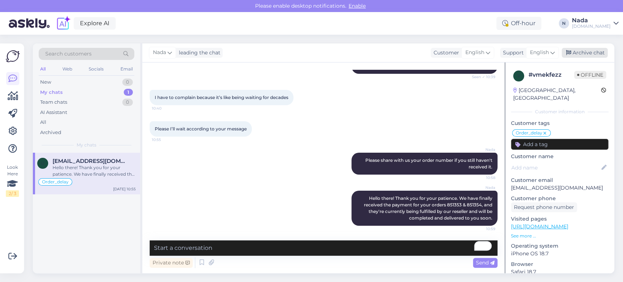
click at [588, 53] on div "Archive chat" at bounding box center [584, 53] width 46 height 10
